Goal: Task Accomplishment & Management: Manage account settings

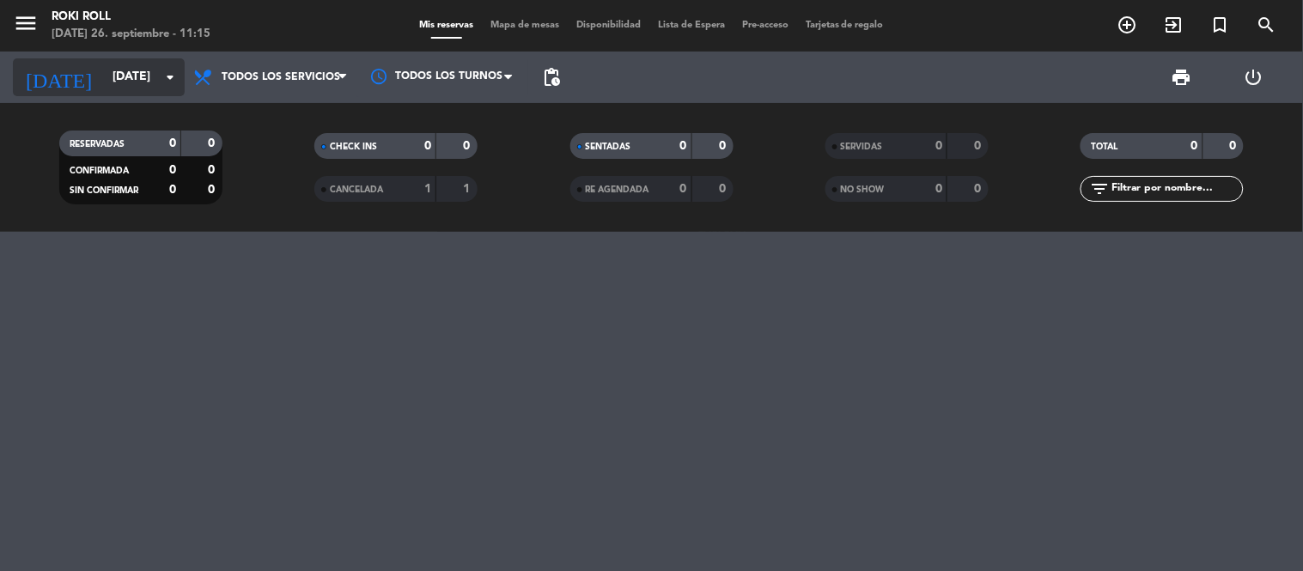
click at [140, 73] on input "[DATE]" at bounding box center [185, 77] width 163 height 31
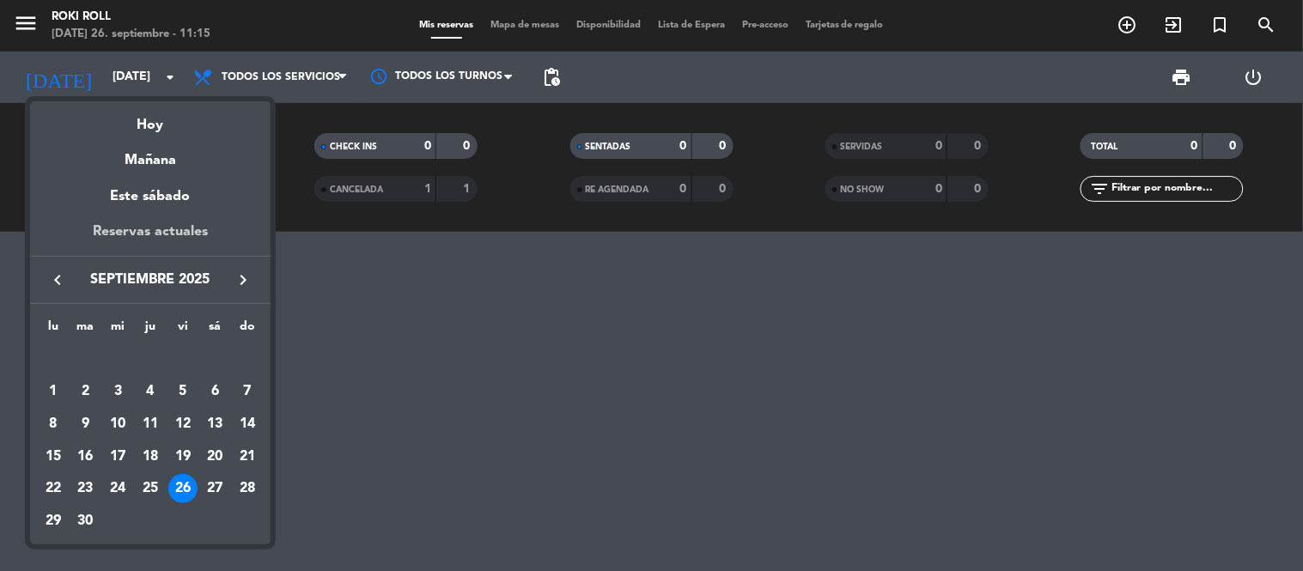
click at [146, 230] on div "Reservas actuales" at bounding box center [150, 238] width 240 height 35
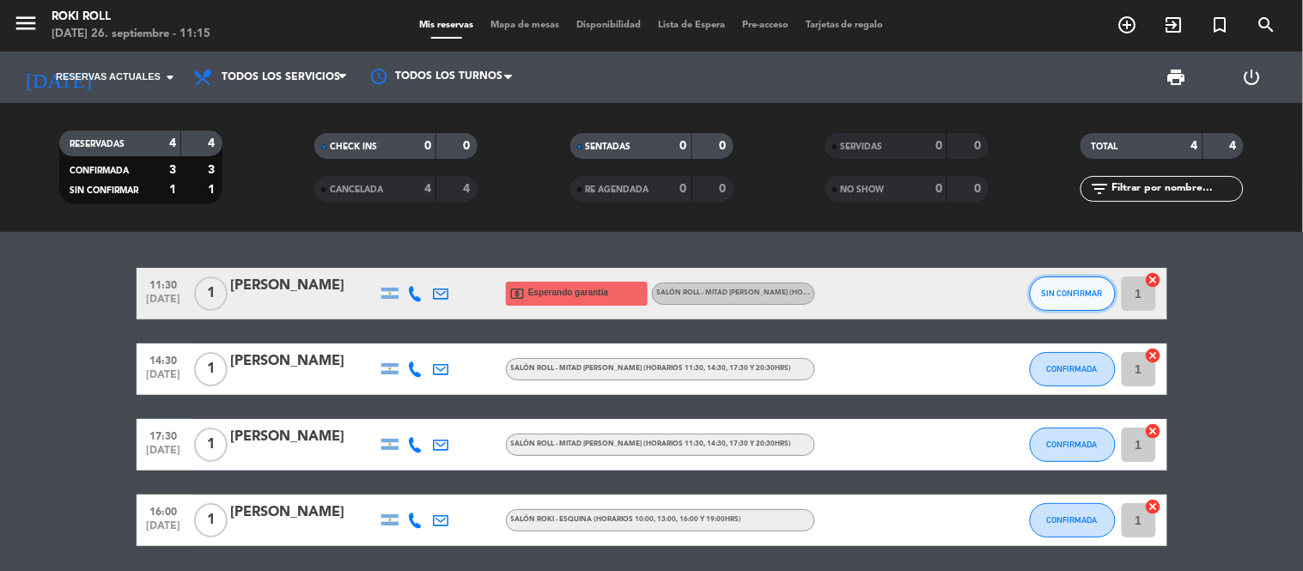
click at [1050, 289] on span "SIN CONFIRMAR" at bounding box center [1072, 293] width 61 height 9
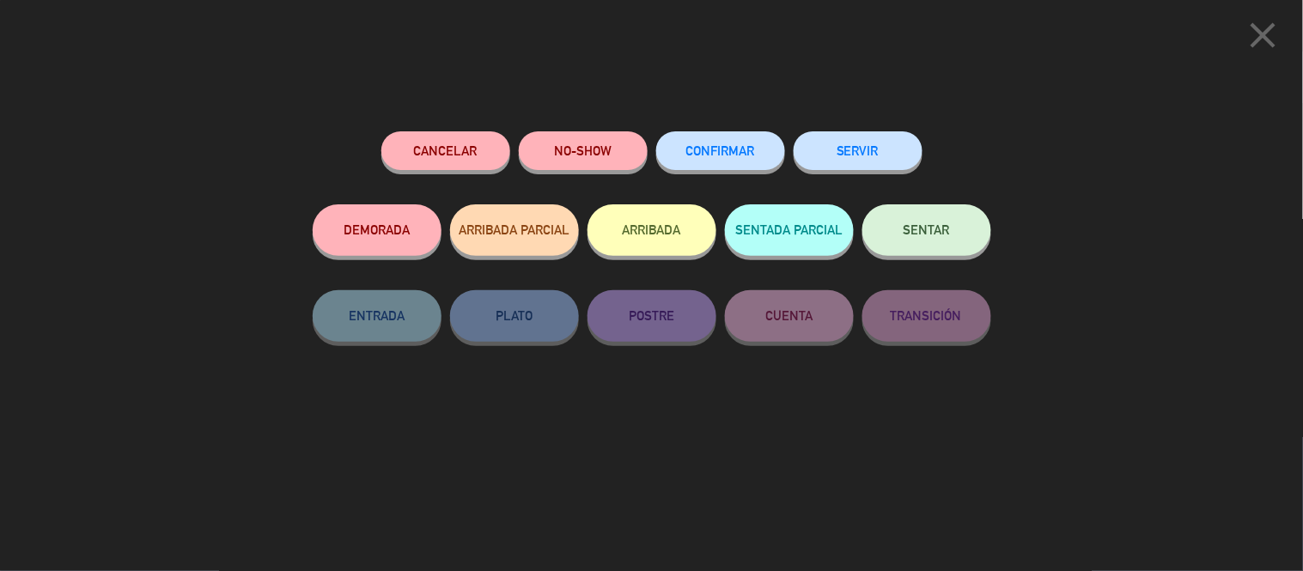
click at [433, 153] on button "Cancelar" at bounding box center [445, 150] width 129 height 39
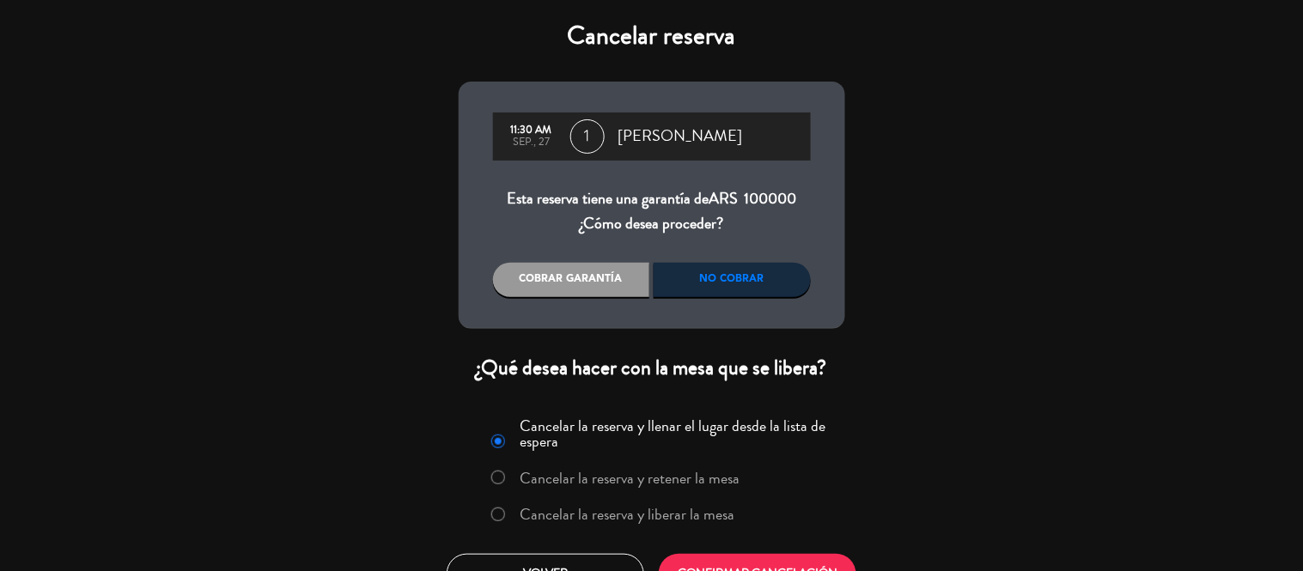
click at [501, 510] on input "Cancelar la reserva y liberar la mesa" at bounding box center [496, 513] width 11 height 11
radio input "true"
click at [791, 489] on div "Cancelar la reserva y llenar el lugar desde la lista de espera Cancelar la rese…" at bounding box center [652, 473] width 364 height 125
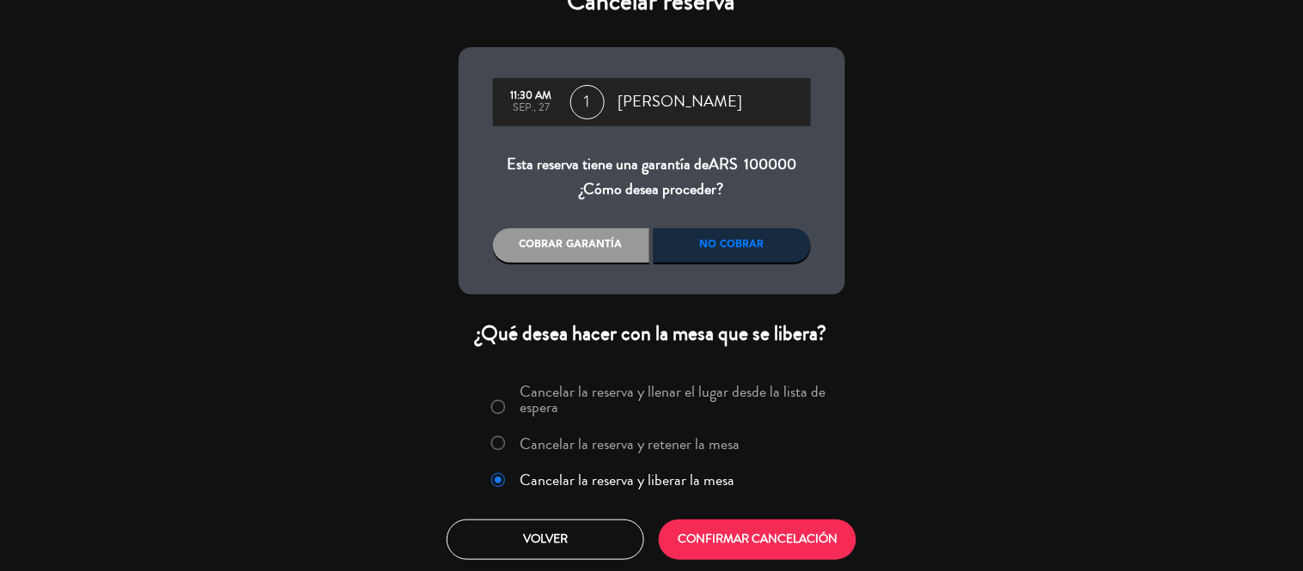
scroll to position [35, 0]
click at [802, 522] on button "CONFIRMAR CANCELACIÓN" at bounding box center [758, 539] width 198 height 40
